Goal: Task Accomplishment & Management: Use online tool/utility

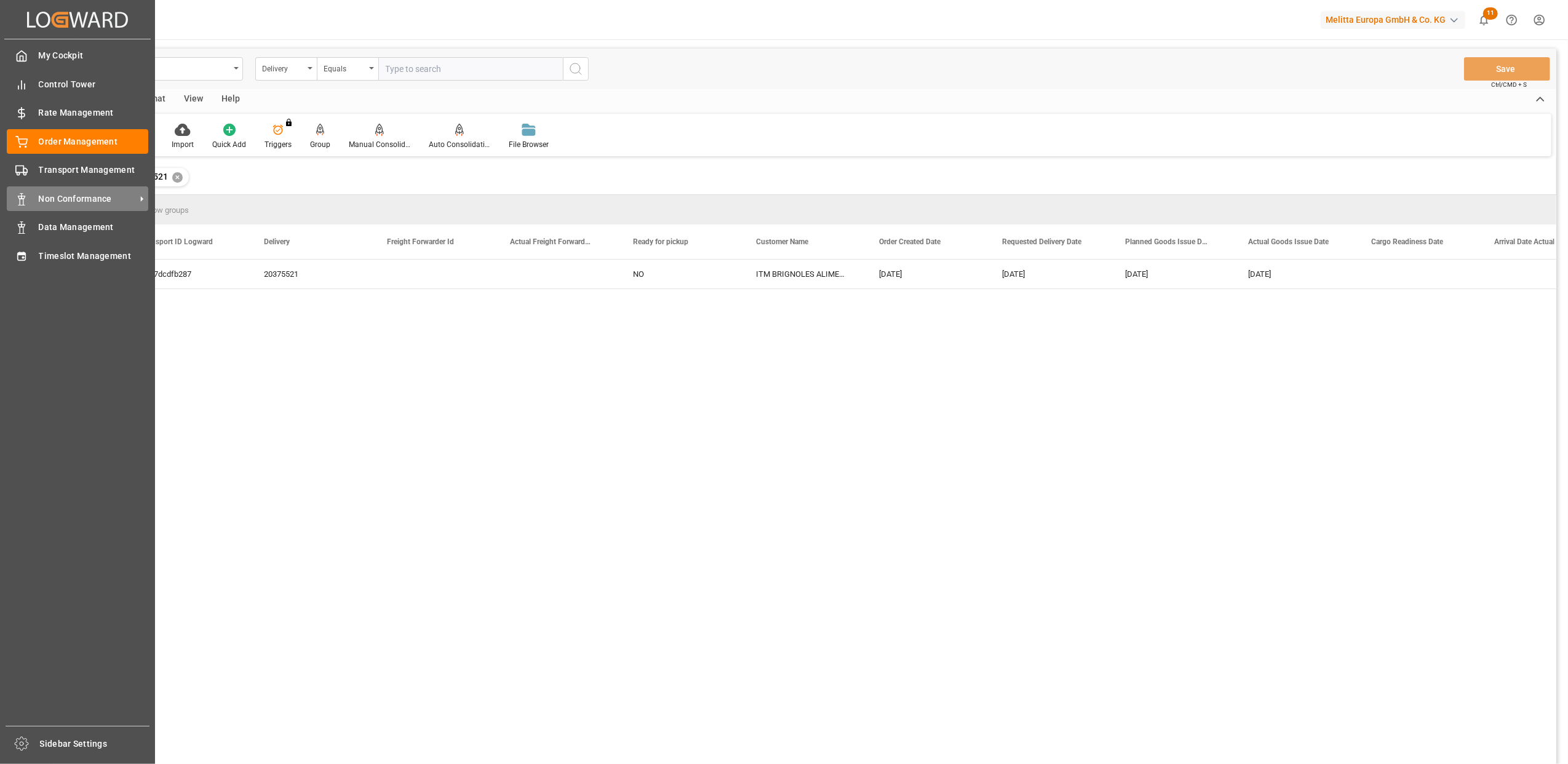
click at [67, 203] on span "Non Conformance" at bounding box center [87, 199] width 97 height 13
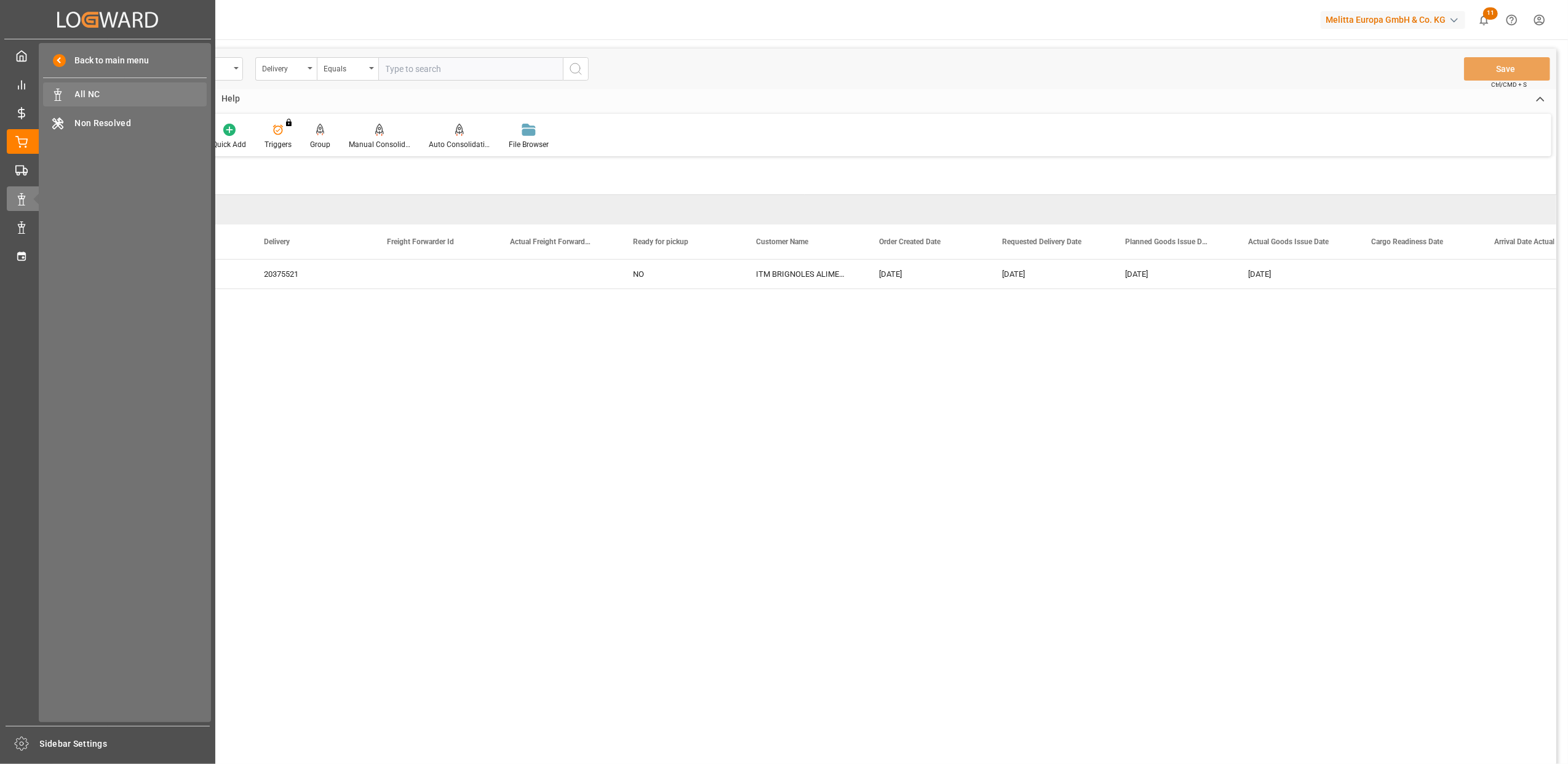
click at [111, 94] on span "All NC" at bounding box center [141, 94] width 132 height 13
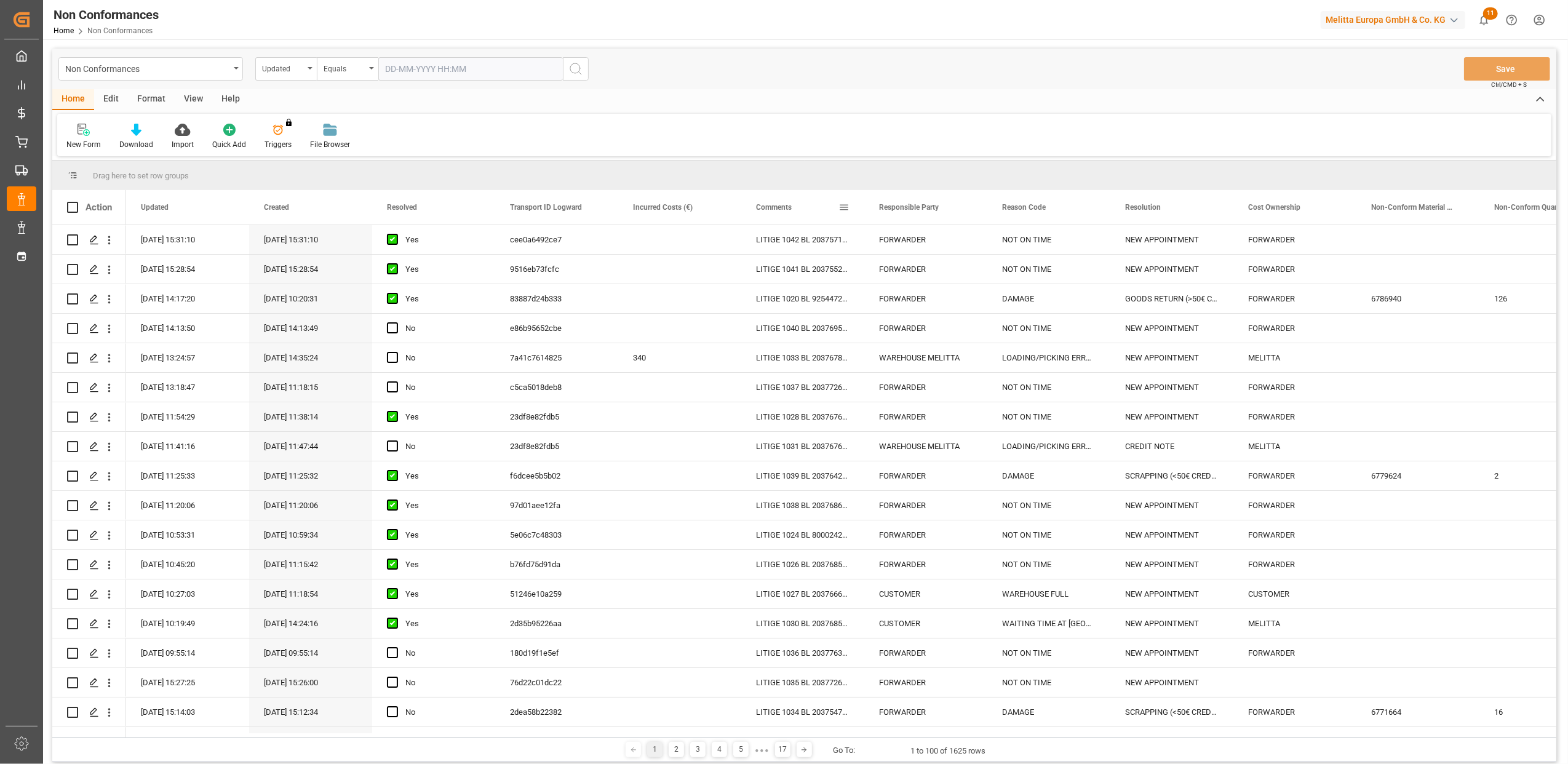
click at [844, 204] on span at bounding box center [844, 208] width 11 height 11
click at [955, 242] on span "Filtering operator" at bounding box center [955, 243] width 11 height 11
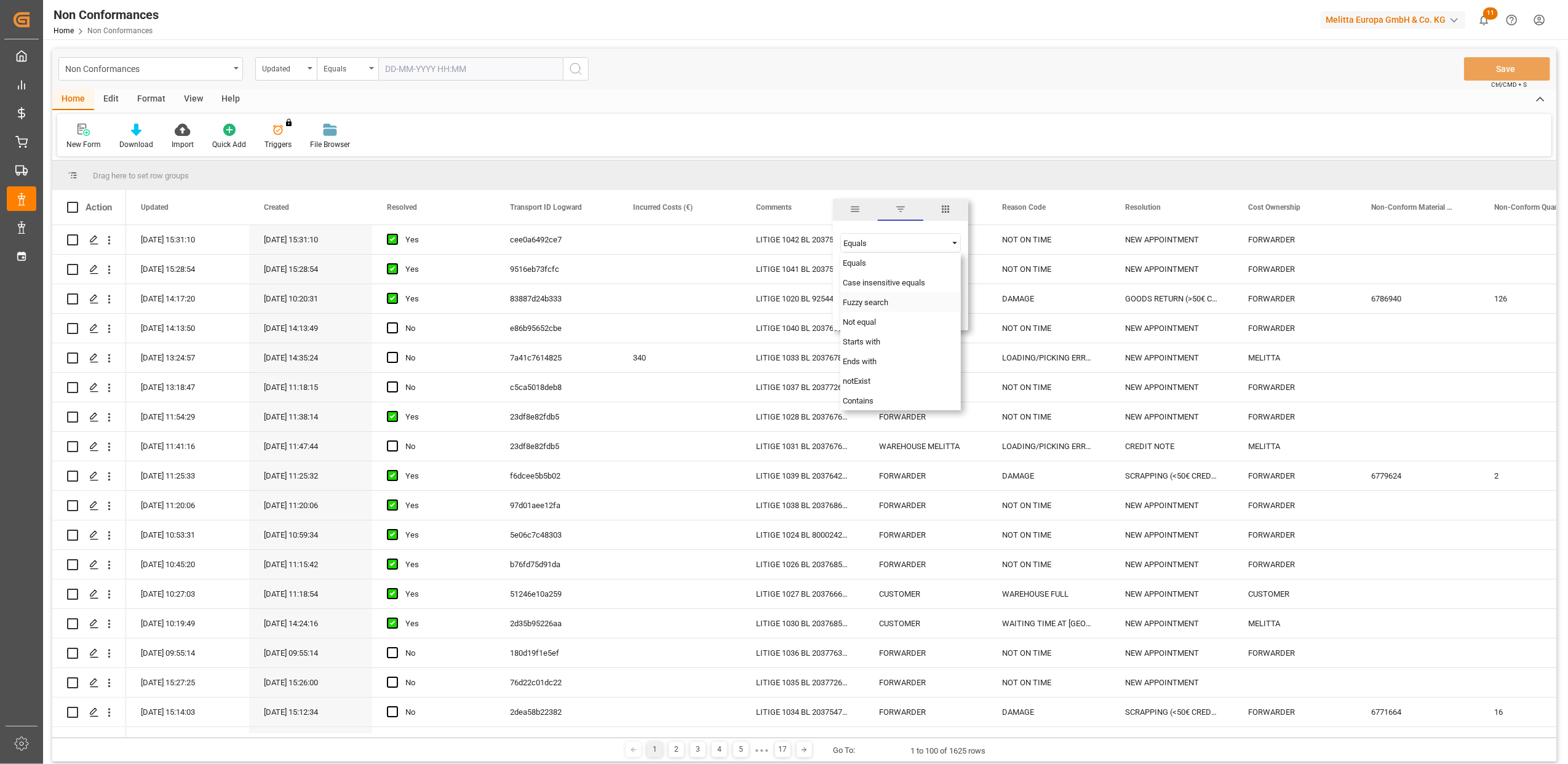
click at [913, 305] on div "Fuzzy search" at bounding box center [900, 302] width 121 height 20
click at [893, 273] on input "Filter Value" at bounding box center [900, 273] width 121 height 24
type input "20375536"
click at [914, 311] on button "Apply" at bounding box center [916, 311] width 23 height 12
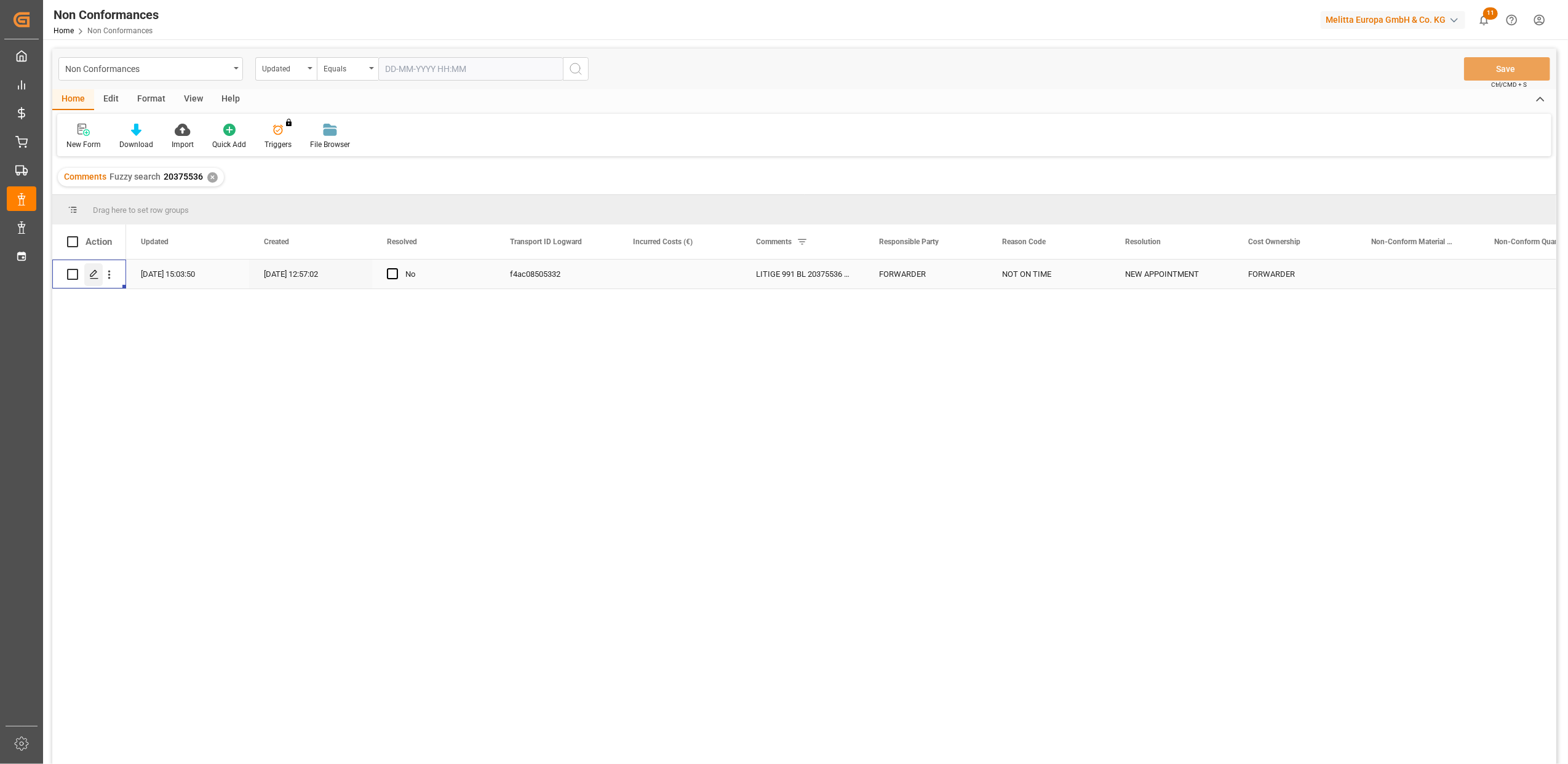
click at [95, 276] on icon "Press SPACE to select this row." at bounding box center [94, 274] width 10 height 10
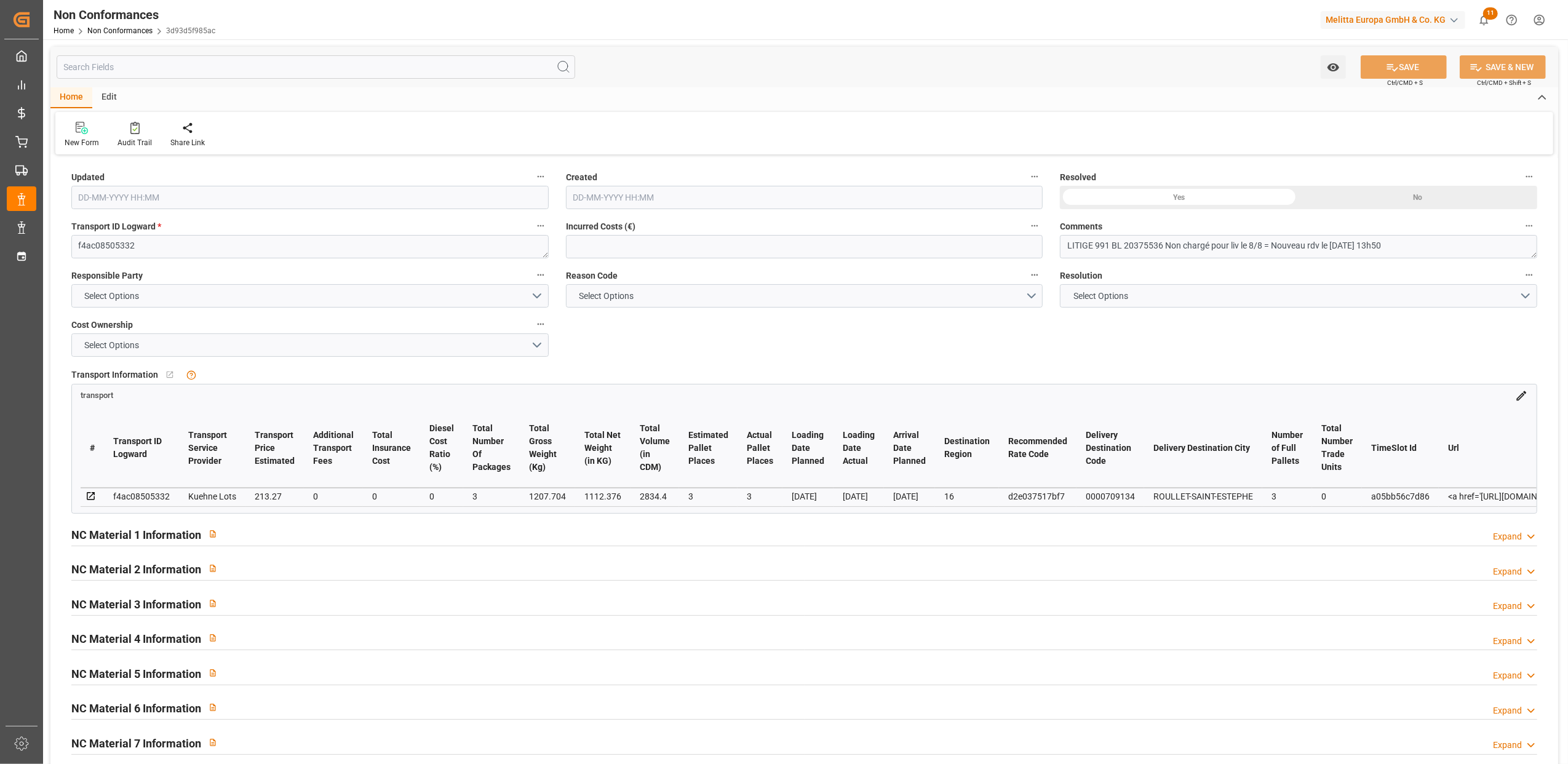
type input "[DATE] 13:03"
type input "[DATE] 10:57"
click at [1174, 198] on div "Yes" at bounding box center [1179, 197] width 238 height 24
click at [1395, 64] on icon at bounding box center [1392, 67] width 13 height 13
type input "[DATE] 14:47"
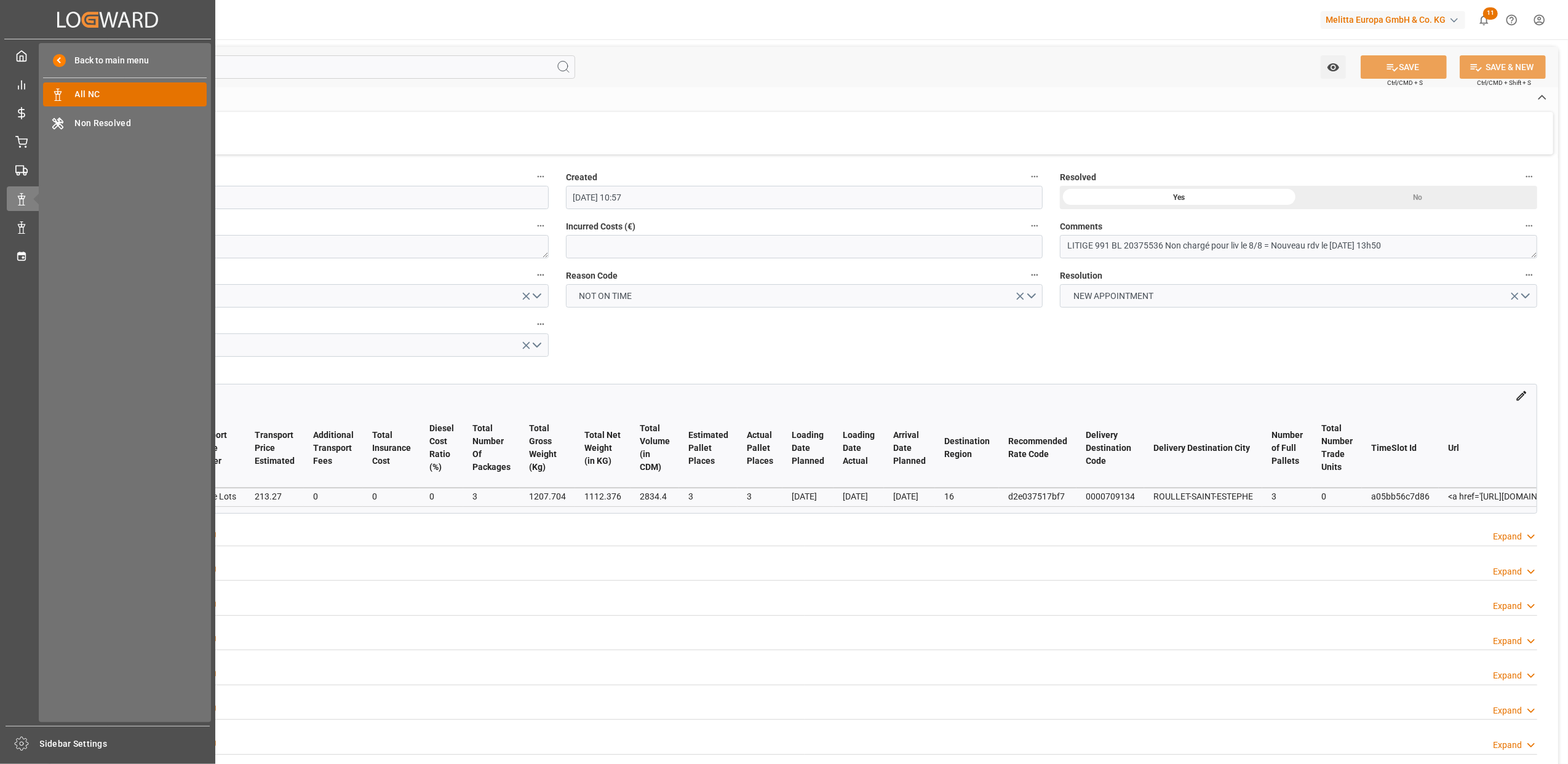
click at [78, 96] on span "All NC" at bounding box center [141, 94] width 132 height 13
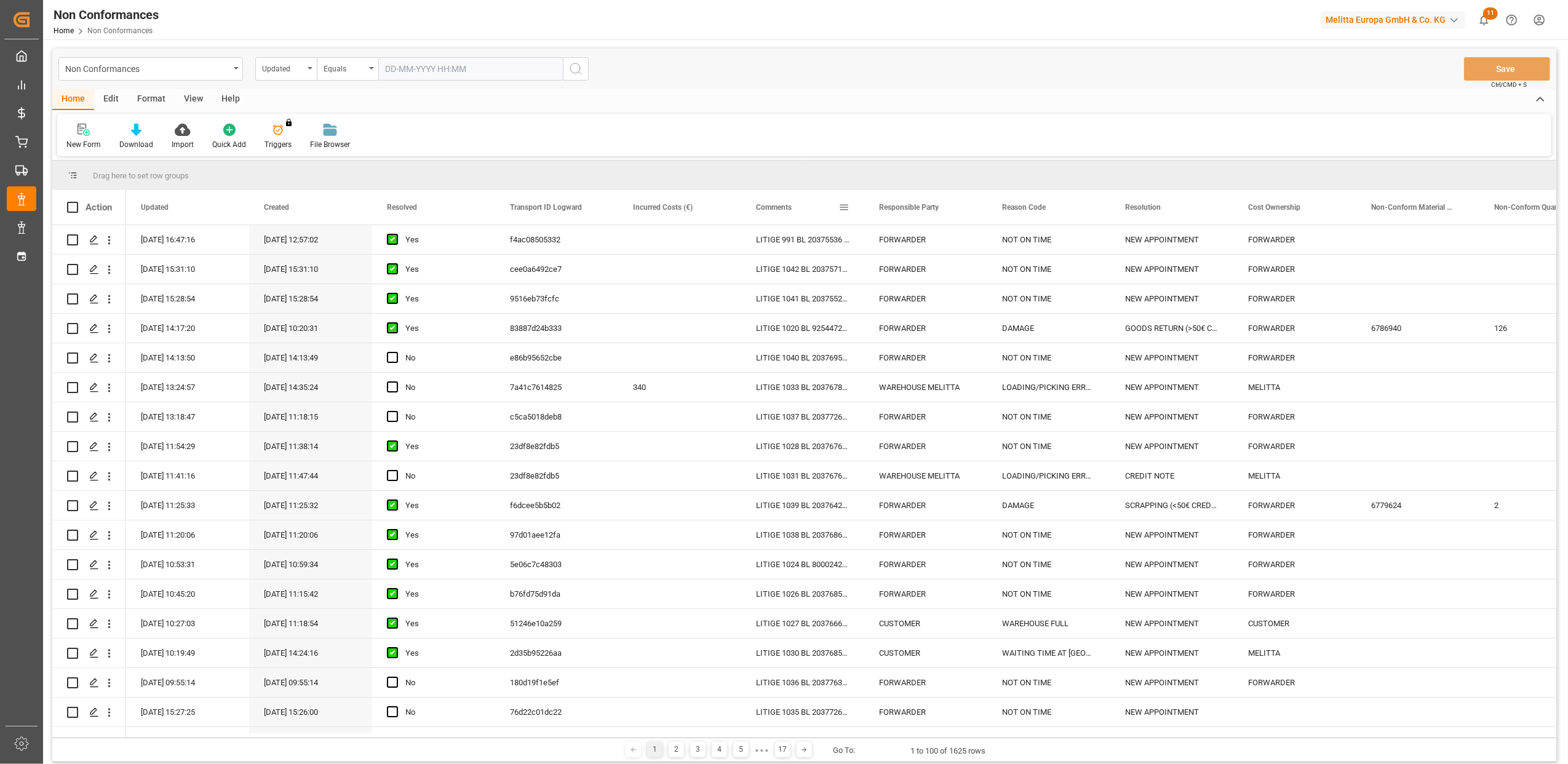
click at [838, 200] on div "Comments" at bounding box center [797, 207] width 82 height 34
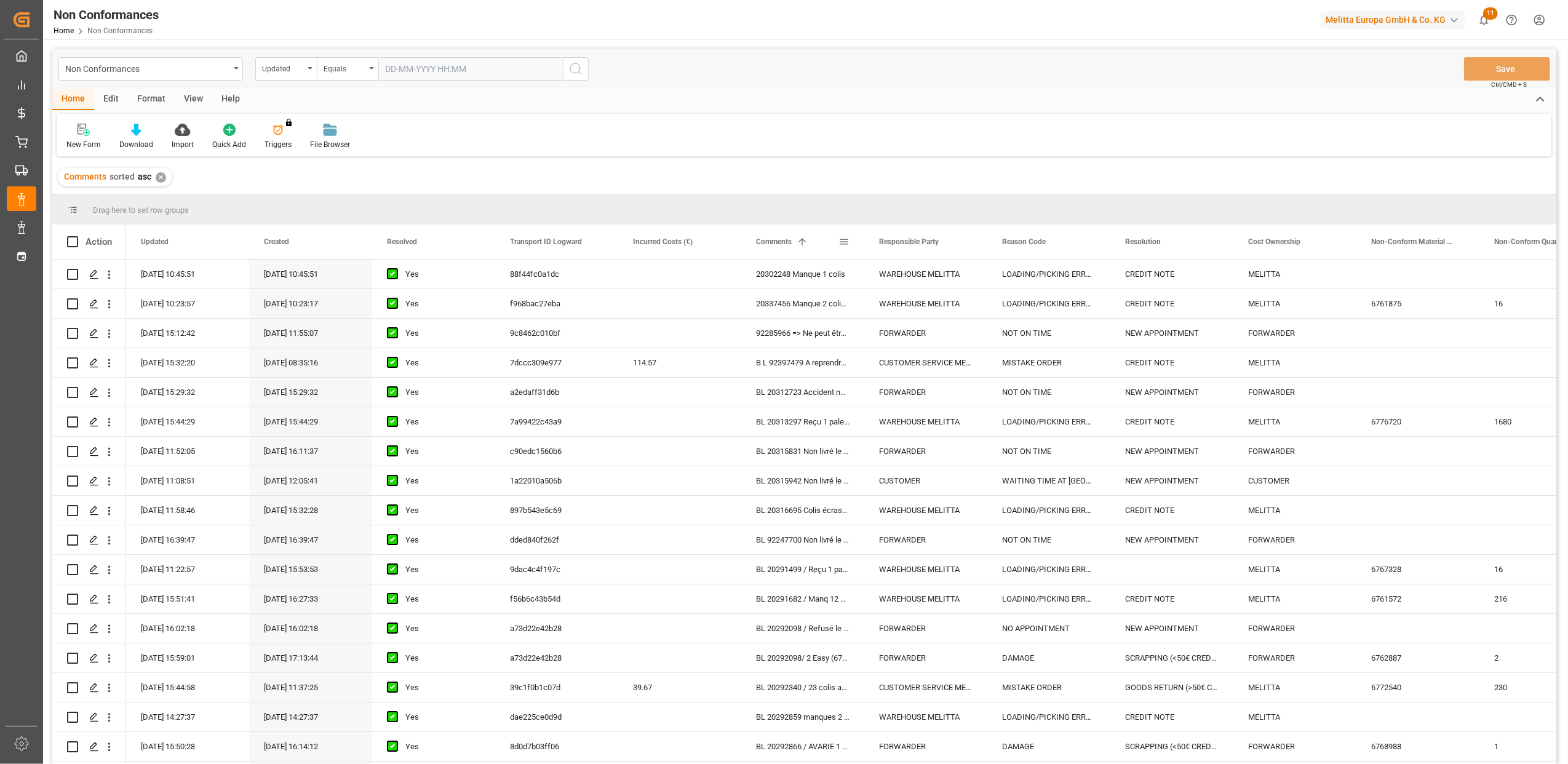
click at [838, 239] on span at bounding box center [844, 242] width 11 height 11
click at [900, 240] on span "filter" at bounding box center [901, 243] width 11 height 11
click at [953, 273] on span "Filtering operator" at bounding box center [955, 278] width 11 height 11
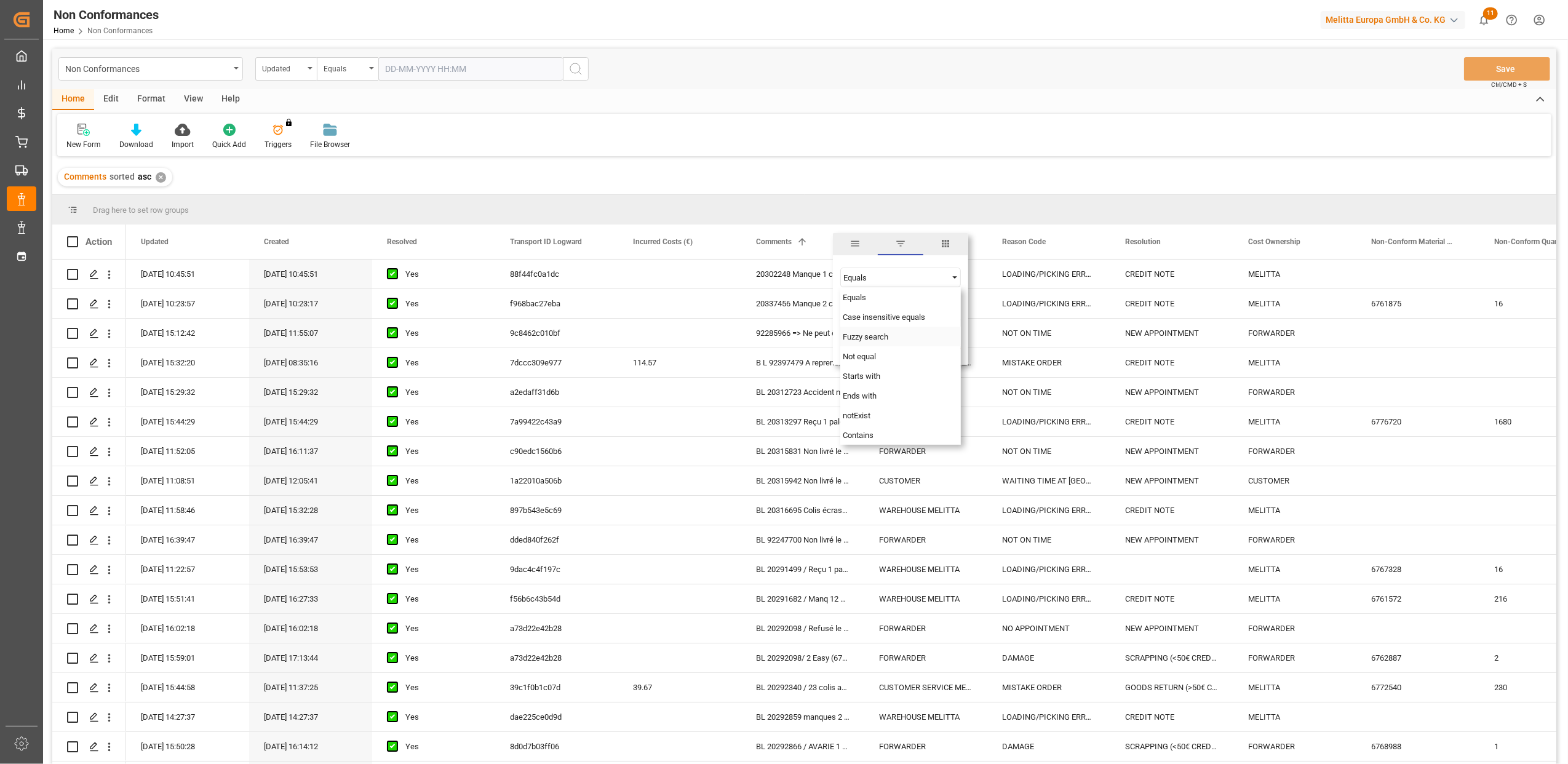
click at [852, 338] on span "Fuzzy search" at bounding box center [865, 336] width 46 height 9
click at [880, 311] on input "Filter Value" at bounding box center [900, 308] width 121 height 24
paste input "20376608"
type input "20376608"
click at [918, 347] on button "Apply" at bounding box center [916, 346] width 23 height 12
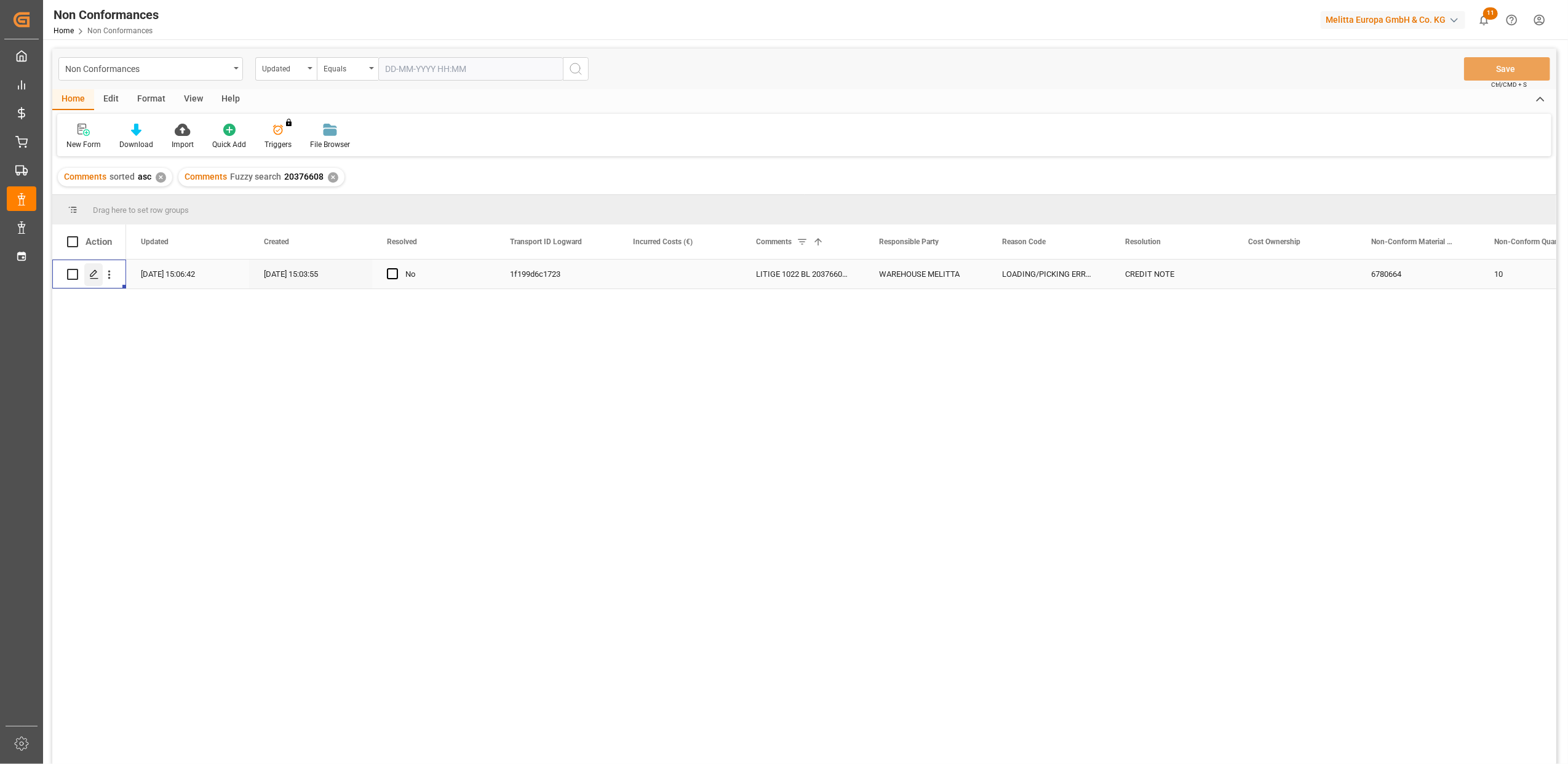
click at [95, 277] on icon "Press SPACE to select this row." at bounding box center [94, 274] width 10 height 10
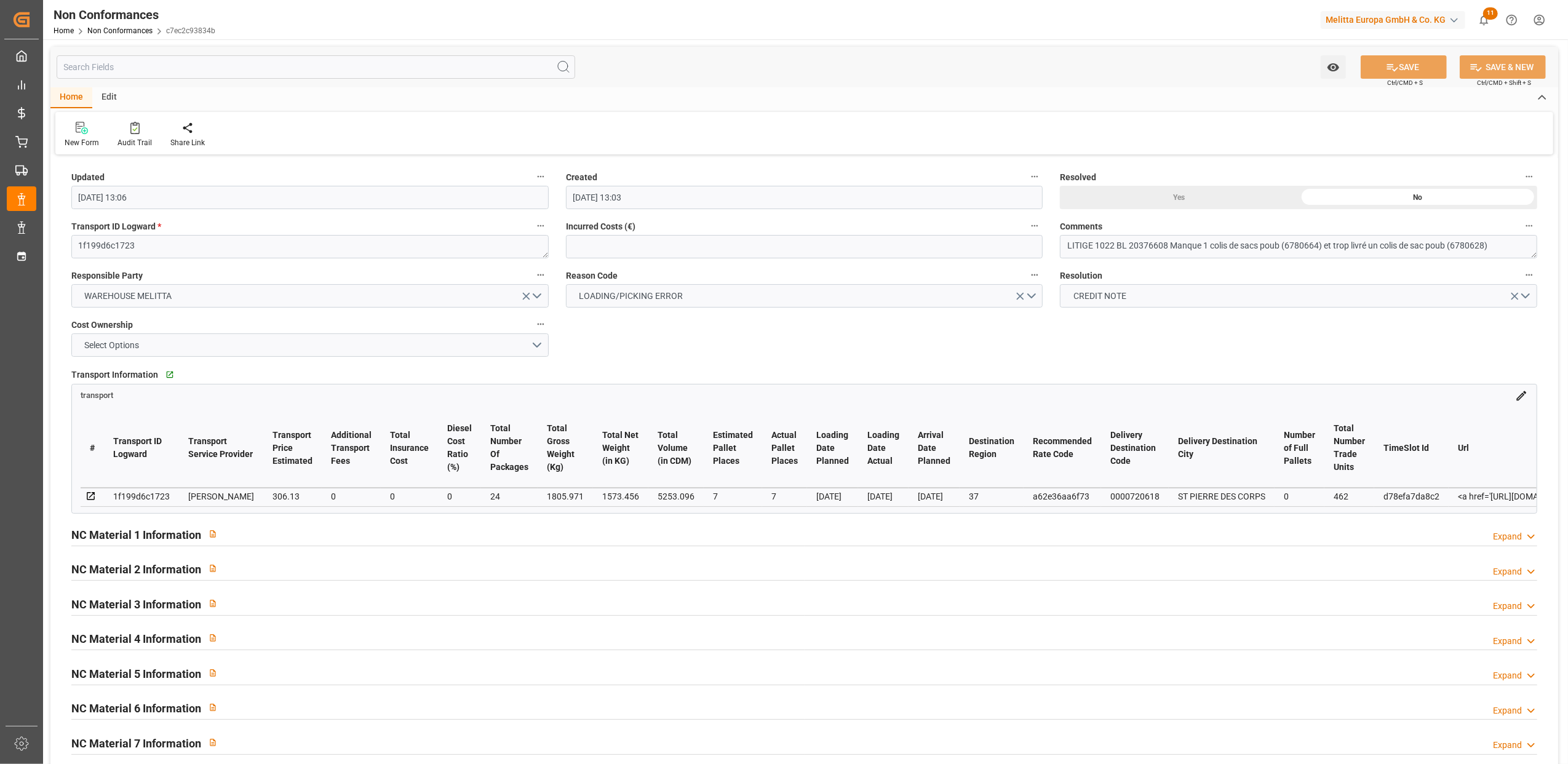
click at [1540, 23] on html "Created by potrace 1.15, written by [PERSON_NAME] [DATE]-[DATE] Created by potr…" at bounding box center [784, 382] width 1568 height 764
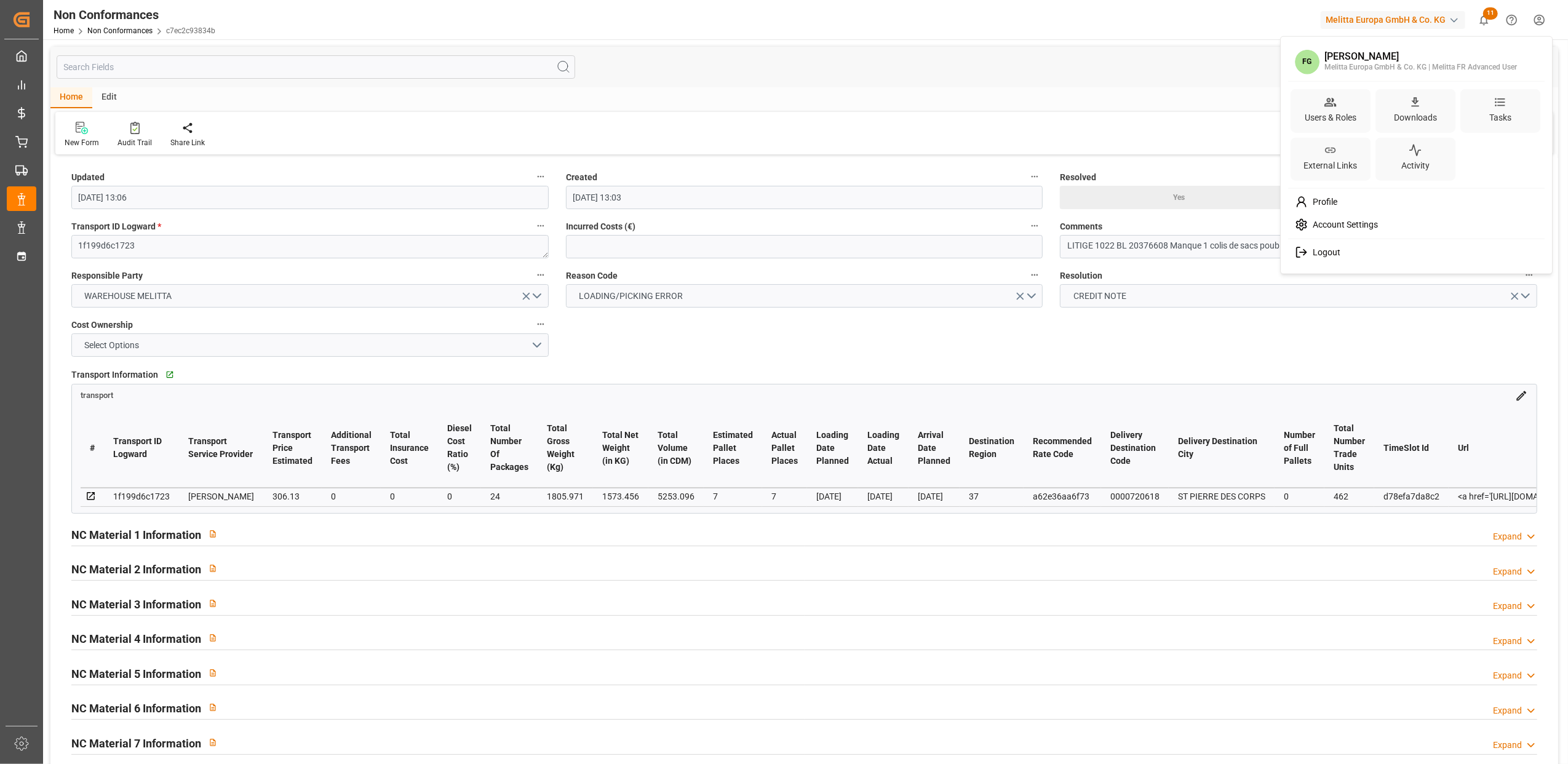
click at [1319, 255] on span "Logout" at bounding box center [1325, 253] width 33 height 11
